Goal: Information Seeking & Learning: Learn about a topic

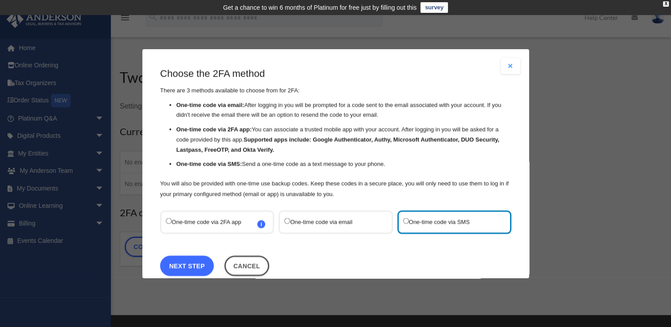
click at [182, 268] on link "Next Step" at bounding box center [187, 265] width 54 height 20
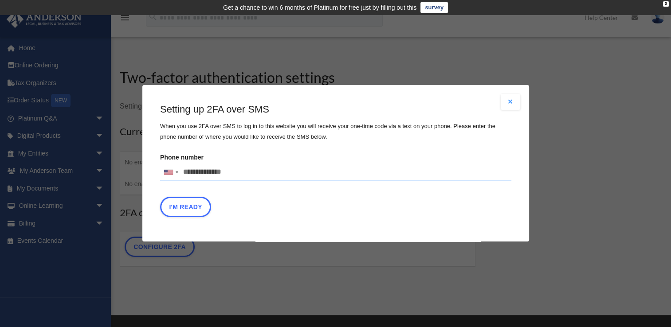
click at [231, 171] on input "Phone number United States +1 United Kingdom +44 Afghanistan (‫افغانستان‬‎) +93…" at bounding box center [335, 173] width 351 height 18
type input "**********"
click at [200, 204] on button "I'm Ready" at bounding box center [185, 207] width 51 height 20
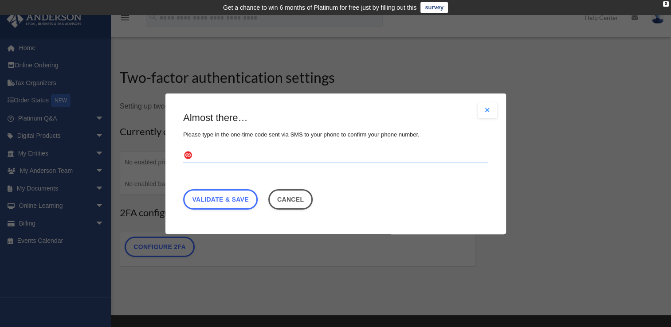
click at [205, 160] on input "text" at bounding box center [335, 156] width 305 height 14
type input "******"
click at [213, 203] on link "Validate & Save" at bounding box center [220, 199] width 75 height 20
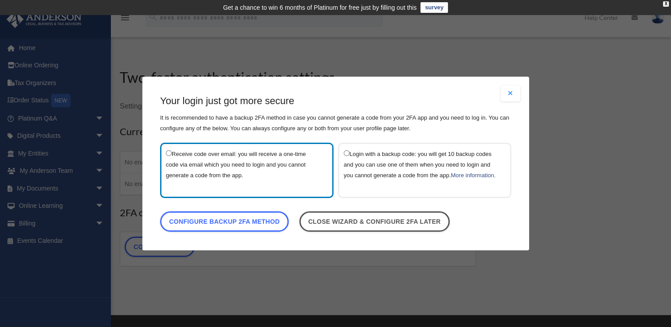
click at [510, 94] on button "Close modal" at bounding box center [511, 94] width 20 height 16
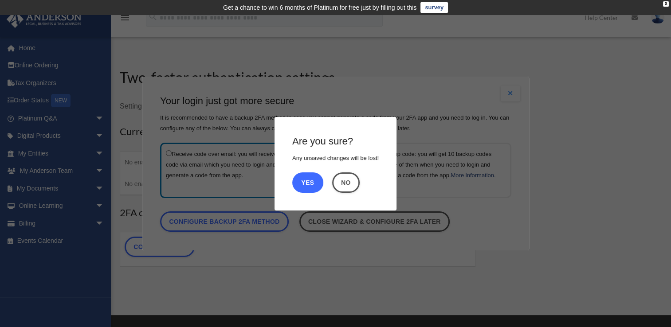
click at [309, 183] on button "Yes" at bounding box center [307, 182] width 31 height 20
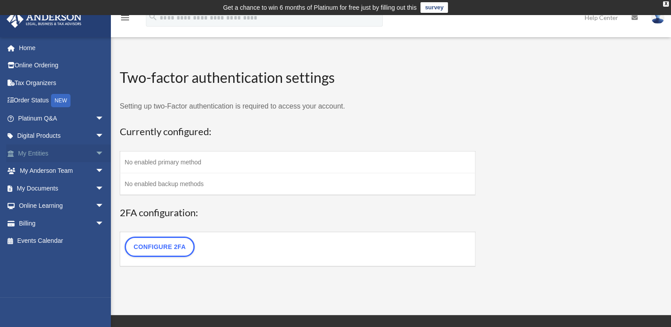
click at [95, 152] on span "arrow_drop_down" at bounding box center [104, 154] width 18 height 18
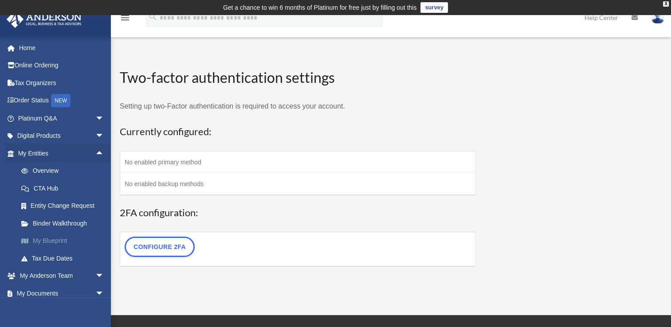
click at [45, 240] on link "My Blueprint" at bounding box center [64, 241] width 105 height 18
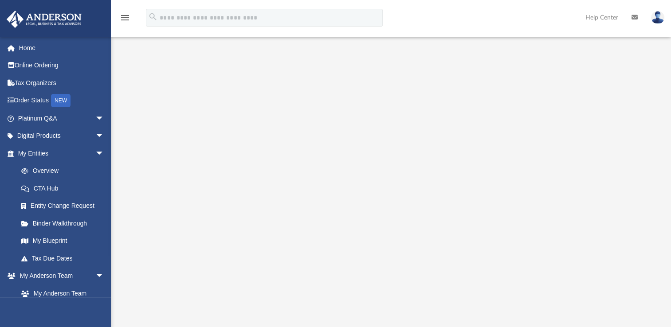
scroll to position [53, 0]
click at [23, 41] on link "Home" at bounding box center [61, 48] width 111 height 18
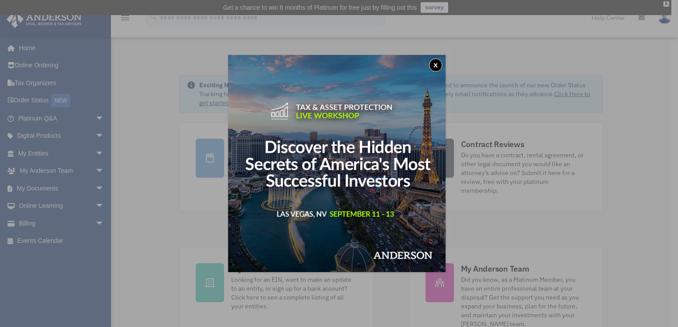
click at [440, 68] on button "x" at bounding box center [435, 65] width 13 height 13
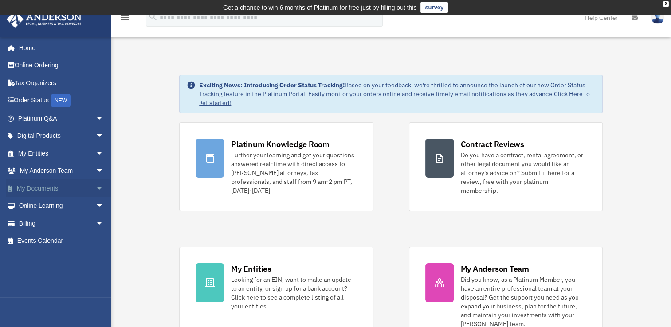
click at [95, 188] on span "arrow_drop_down" at bounding box center [104, 189] width 18 height 18
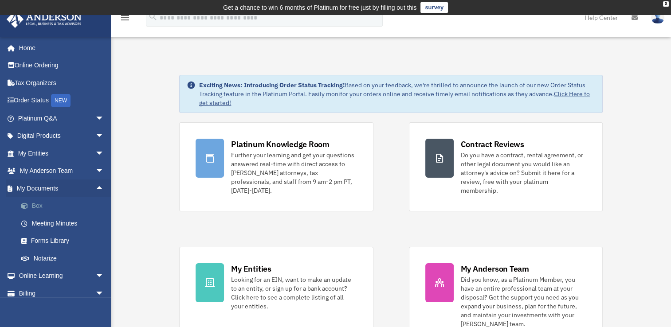
click at [41, 209] on link "Box" at bounding box center [64, 206] width 105 height 18
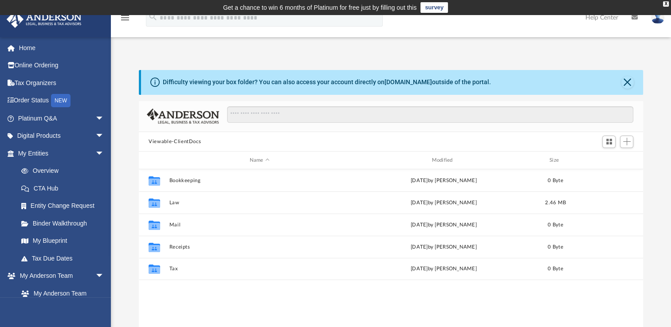
scroll to position [195, 497]
click at [196, 121] on img at bounding box center [183, 117] width 73 height 16
drag, startPoint x: 341, startPoint y: 286, endPoint x: 393, endPoint y: 322, distance: 63.5
click at [393, 322] on div "Collaborated Folder Bookkeeping Wed Jul 23 2025 by Charles Rogler 0 Byte Collab…" at bounding box center [391, 261] width 504 height 184
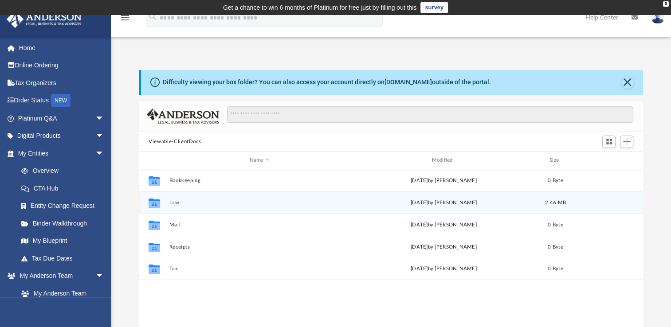
click at [156, 203] on icon "grid" at bounding box center [155, 204] width 12 height 7
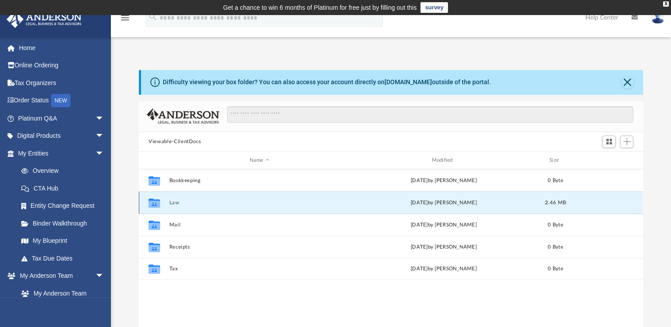
click at [156, 203] on icon "grid" at bounding box center [155, 204] width 12 height 7
drag, startPoint x: 156, startPoint y: 203, endPoint x: 150, endPoint y: 204, distance: 6.0
click at [150, 204] on icon "grid" at bounding box center [155, 204] width 12 height 7
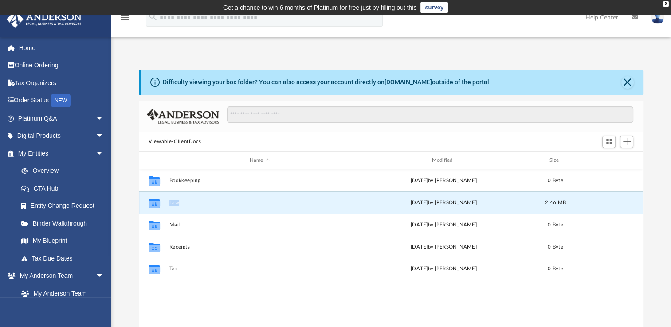
click at [150, 204] on icon "grid" at bounding box center [155, 204] width 12 height 7
click at [346, 280] on div "Collaborated Folder Bookkeeping Wed Jul 23 2025 by Charles Rogler 0 Byte Collab…" at bounding box center [391, 261] width 504 height 184
click at [439, 203] on div "today by Marielle Palivino" at bounding box center [443, 203] width 181 height 8
click at [628, 141] on span "Add" at bounding box center [627, 142] width 8 height 8
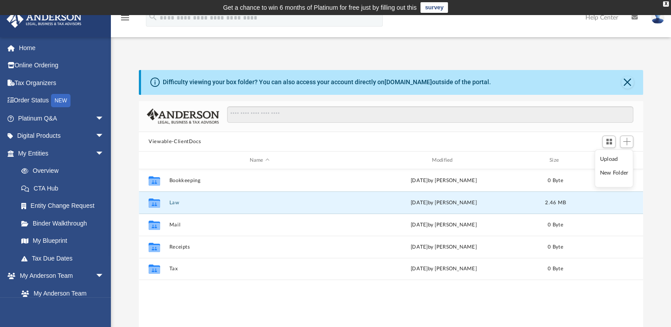
click at [607, 163] on li "Upload" at bounding box center [614, 159] width 28 height 9
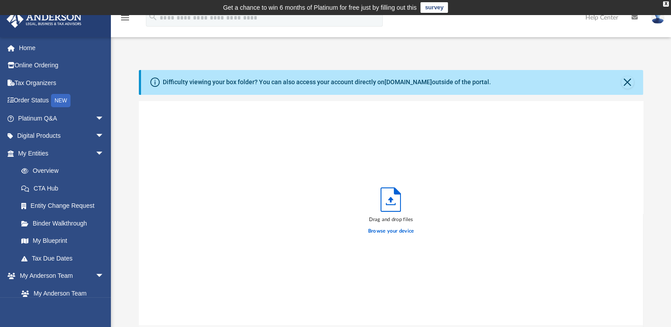
scroll to position [218, 497]
click at [409, 232] on label "Browse your device" at bounding box center [391, 232] width 46 height 8
click at [0, 0] on input "Browse your device" at bounding box center [0, 0] width 0 height 0
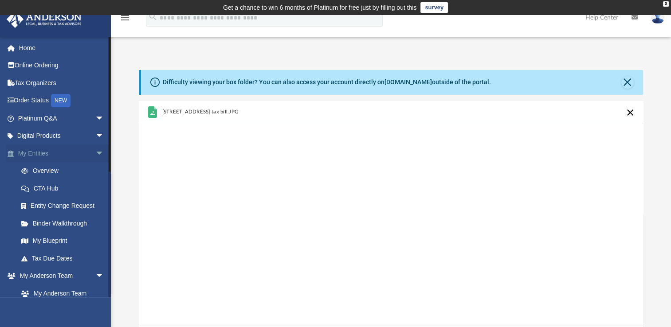
click at [95, 153] on span "arrow_drop_down" at bounding box center [104, 154] width 18 height 18
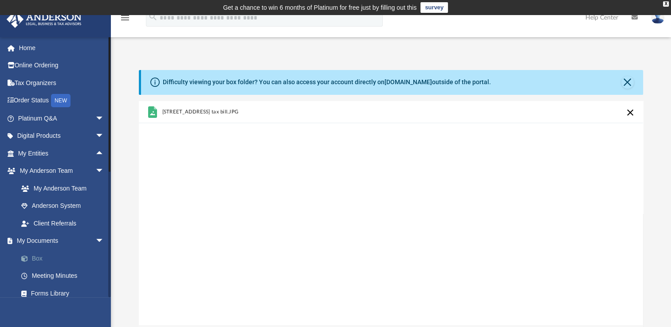
click at [37, 255] on link "Box" at bounding box center [64, 259] width 105 height 18
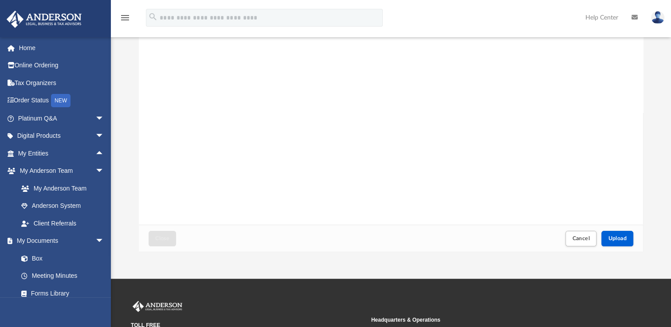
scroll to position [114, 0]
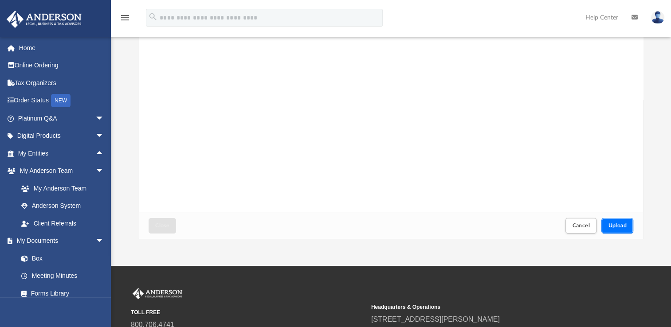
click at [619, 224] on span "Upload" at bounding box center [617, 225] width 19 height 5
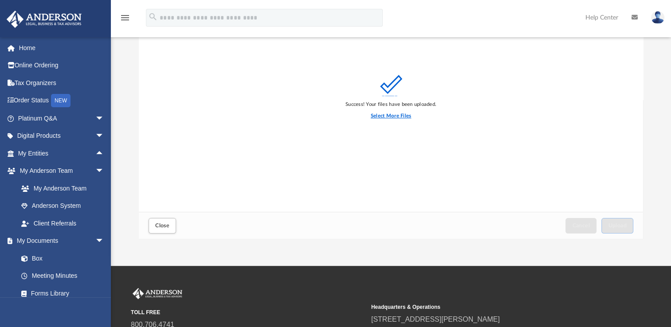
click at [404, 118] on label "Select More Files" at bounding box center [391, 116] width 40 height 8
click at [0, 0] on input "Select More Files" at bounding box center [0, 0] width 0 height 0
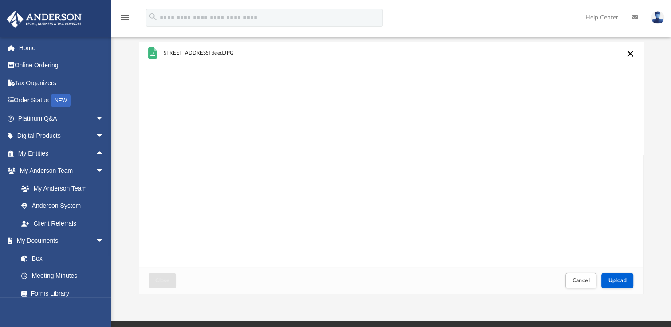
scroll to position [79, 0]
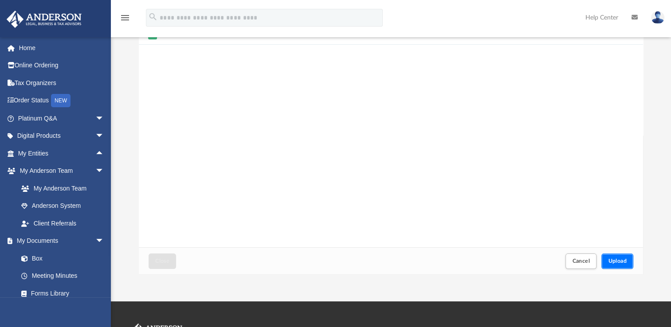
click at [623, 263] on span "Upload" at bounding box center [617, 261] width 19 height 5
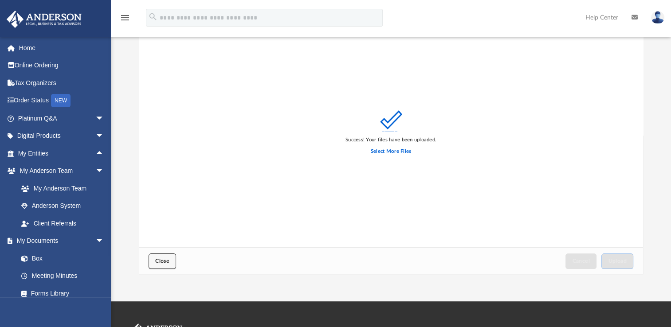
click at [162, 265] on button "Close" at bounding box center [162, 262] width 27 height 16
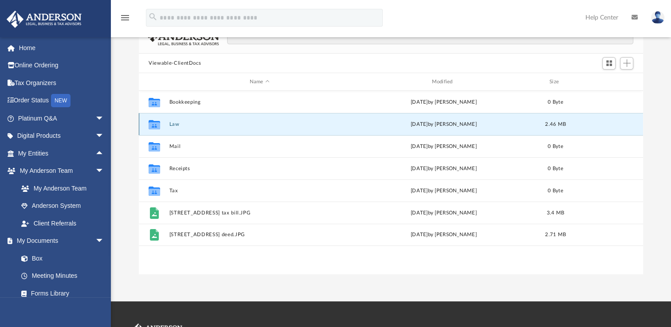
click at [447, 123] on div "today by Marielle Palivino" at bounding box center [443, 125] width 181 height 8
click at [152, 127] on icon "grid" at bounding box center [155, 124] width 12 height 9
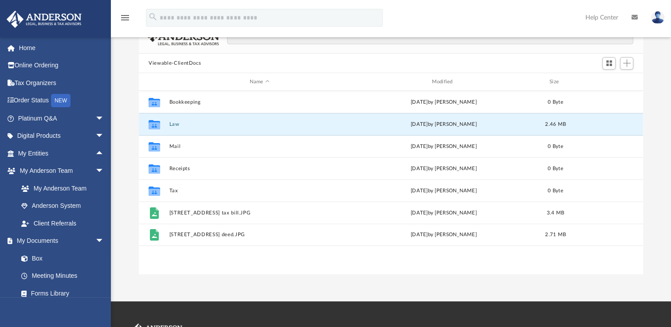
click at [273, 264] on div "Collaborated Folder Bookkeeping Wed Jul 23 2025 by Charles Rogler 0 Byte Collab…" at bounding box center [391, 183] width 504 height 184
click at [157, 127] on icon "grid" at bounding box center [155, 125] width 12 height 7
drag, startPoint x: 157, startPoint y: 127, endPoint x: 176, endPoint y: 124, distance: 18.4
click at [176, 124] on button "Law" at bounding box center [259, 125] width 181 height 6
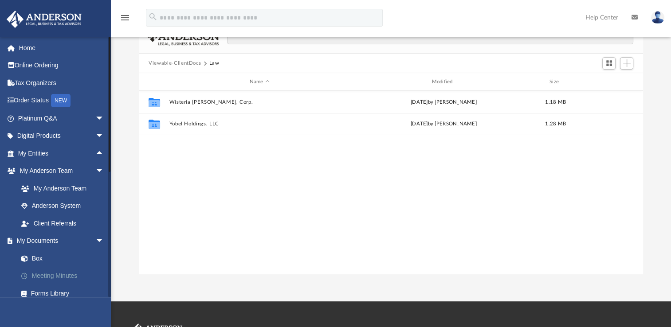
click at [71, 272] on link "Meeting Minutes" at bounding box center [64, 276] width 105 height 18
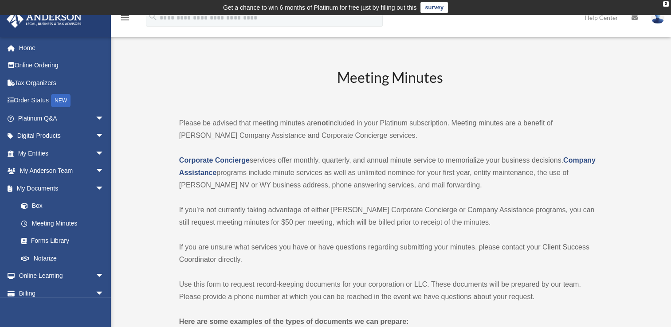
click at [659, 22] on img at bounding box center [657, 17] width 13 height 13
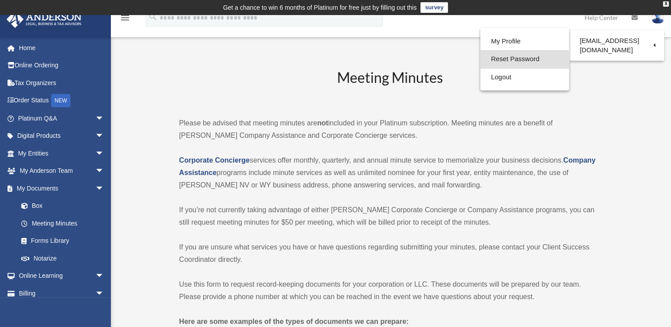
click at [535, 58] on link "Reset Password" at bounding box center [524, 59] width 89 height 18
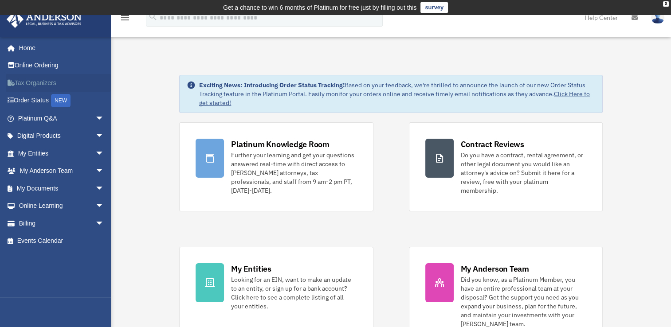
click at [36, 86] on link "Tax Organizers" at bounding box center [61, 83] width 111 height 18
click at [95, 136] on span "arrow_drop_down" at bounding box center [104, 136] width 18 height 18
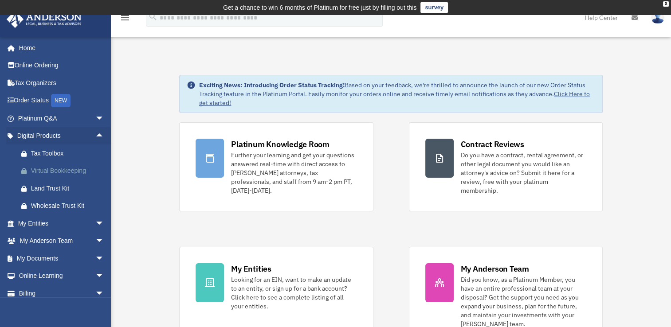
click at [82, 169] on div "Virtual Bookkeeping" at bounding box center [68, 170] width 75 height 11
click at [95, 239] on span "arrow_drop_down" at bounding box center [104, 241] width 18 height 18
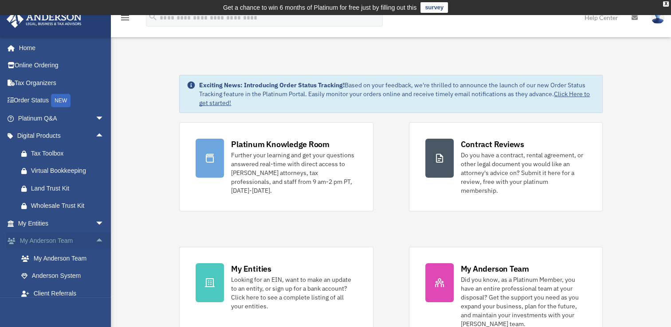
click at [95, 239] on span "arrow_drop_up" at bounding box center [104, 241] width 18 height 18
click at [95, 274] on span "arrow_drop_down" at bounding box center [104, 276] width 18 height 18
click at [55, 295] on link "Courses" at bounding box center [64, 294] width 105 height 18
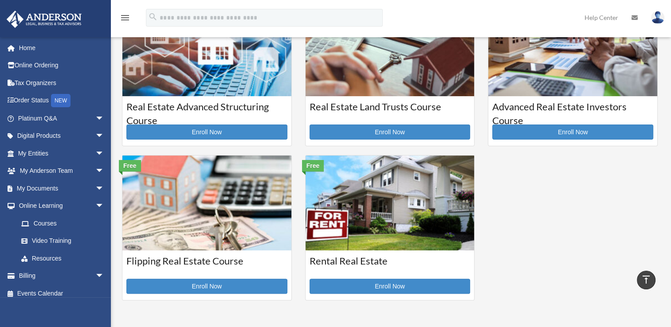
scroll to position [231, 0]
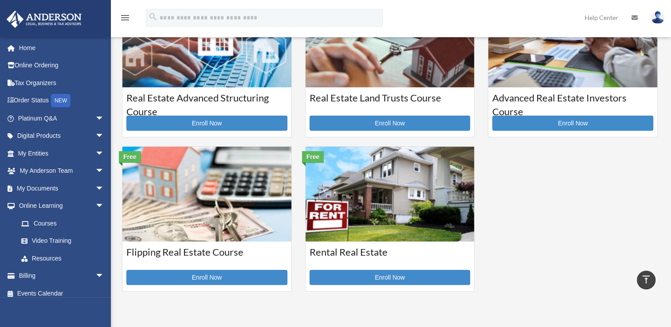
click at [236, 223] on img at bounding box center [206, 194] width 169 height 95
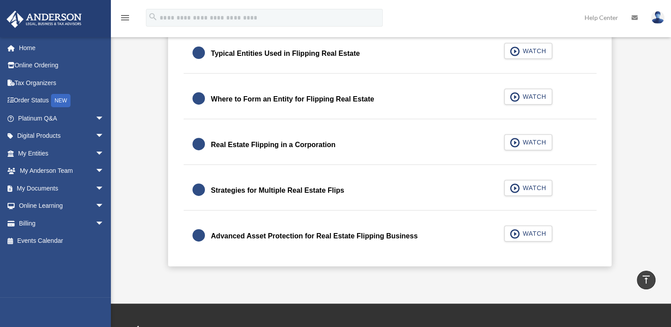
scroll to position [373, 0]
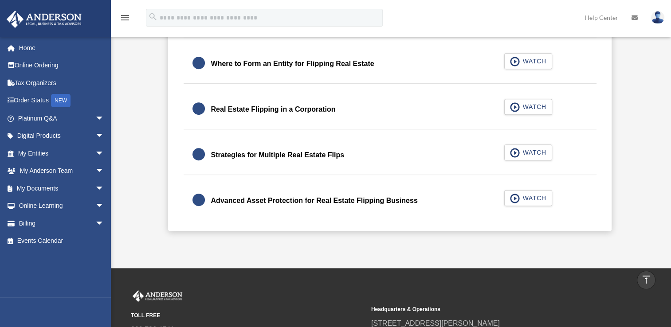
click at [658, 10] on link at bounding box center [657, 17] width 27 height 39
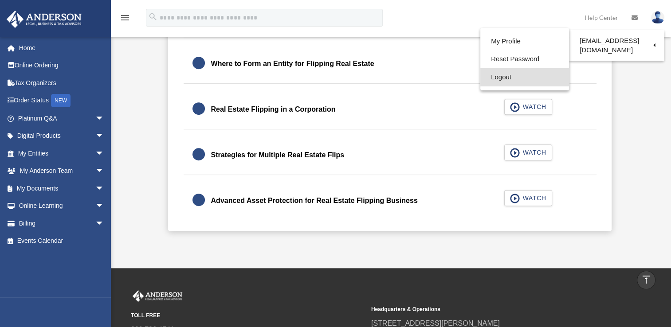
click at [505, 78] on link "Logout" at bounding box center [524, 77] width 89 height 18
